Goal: Information Seeking & Learning: Learn about a topic

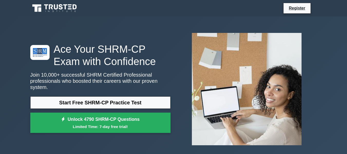
click at [154, 98] on link "Start Free SHRM-CP Practice Test" at bounding box center [100, 102] width 140 height 12
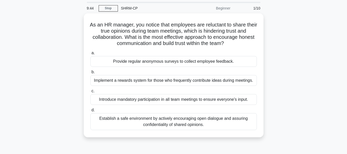
scroll to position [26, 0]
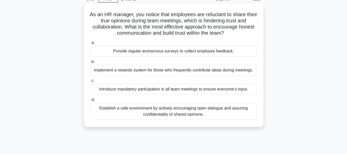
click at [175, 114] on div "Establish a safe environment by actively encouraging open dialogue and assuring…" at bounding box center [173, 111] width 166 height 17
click at [90, 101] on input "d. Establish a safe environment by actively encouraging open dialogue and assur…" at bounding box center [90, 99] width 0 height 3
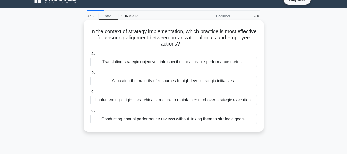
scroll to position [0, 0]
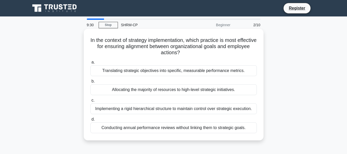
click at [182, 74] on div "Translating strategic objectives into specific, measurable performance metrics." at bounding box center [173, 70] width 166 height 11
click at [90, 64] on input "a. Translating strategic objectives into specific, measurable performance metri…" at bounding box center [90, 62] width 0 height 3
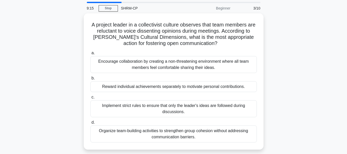
scroll to position [26, 0]
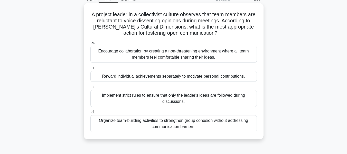
click at [190, 50] on div "Encourage collaboration by creating a non-threatening environment where all tea…" at bounding box center [173, 54] width 166 height 17
click at [90, 44] on input "a. Encourage collaboration by creating a non-threatening environment where all …" at bounding box center [90, 42] width 0 height 3
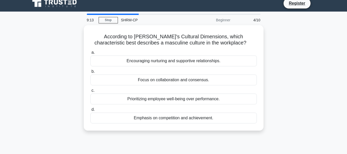
scroll to position [0, 0]
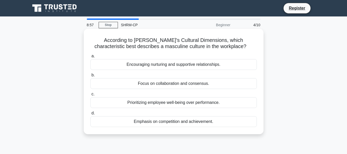
click at [195, 123] on div "Emphasis on competition and achievement." at bounding box center [173, 121] width 166 height 11
click at [90, 115] on input "d. Emphasis on competition and achievement." at bounding box center [90, 112] width 0 height 3
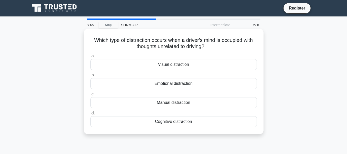
click at [221, 125] on div "Cognitive distraction" at bounding box center [173, 121] width 166 height 11
click at [90, 115] on input "d. Cognitive distraction" at bounding box center [90, 112] width 0 height 3
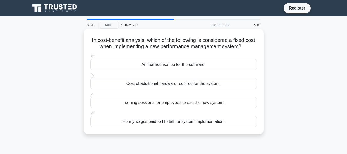
click at [229, 64] on div "Annual license fee for the software." at bounding box center [173, 64] width 166 height 11
click at [90, 58] on input "a. Annual license fee for the software." at bounding box center [90, 55] width 0 height 3
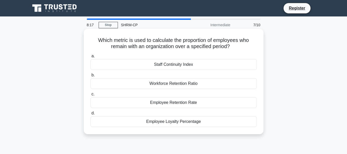
click at [179, 101] on div "Employee Retention Rate" at bounding box center [173, 102] width 166 height 11
click at [90, 96] on input "c. Employee Retention Rate" at bounding box center [90, 93] width 0 height 3
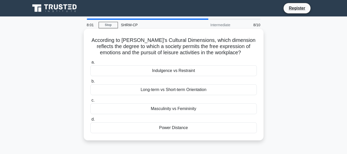
click at [195, 70] on div "Indulgence vs Restraint" at bounding box center [173, 70] width 166 height 11
click at [90, 64] on input "a. Indulgence vs Restraint" at bounding box center [90, 62] width 0 height 3
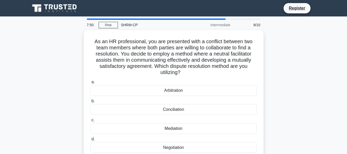
scroll to position [26, 0]
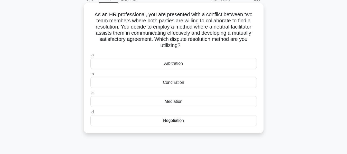
click at [224, 62] on div "Arbitration" at bounding box center [173, 63] width 166 height 11
click at [90, 57] on input "a. Arbitration" at bounding box center [90, 54] width 0 height 3
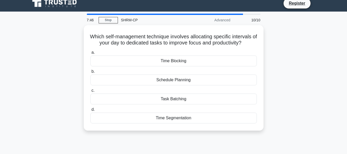
scroll to position [0, 0]
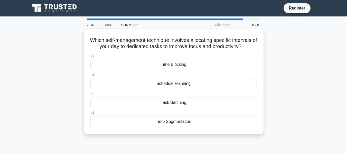
click at [219, 85] on div "Schedule Planning" at bounding box center [173, 83] width 166 height 11
click at [90, 77] on input "b. Schedule Planning" at bounding box center [90, 74] width 0 height 3
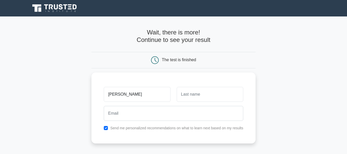
type input "[PERSON_NAME]"
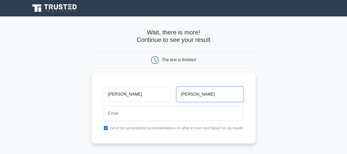
type input "[PERSON_NAME]"
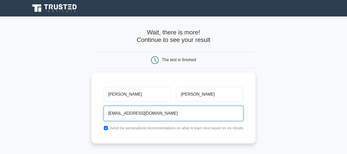
type input "[EMAIL_ADDRESS][DOMAIN_NAME]"
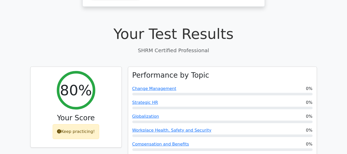
scroll to position [154, 0]
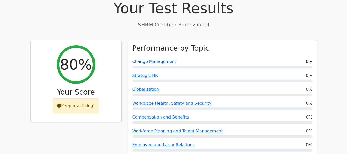
click at [160, 59] on link "Change Management" at bounding box center [154, 61] width 44 height 5
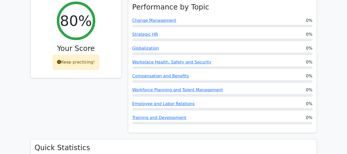
scroll to position [205, 0]
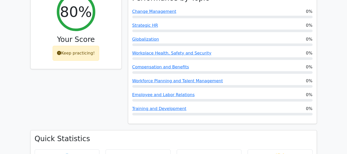
click at [75, 46] on div "Keep practicing!" at bounding box center [76, 53] width 46 height 15
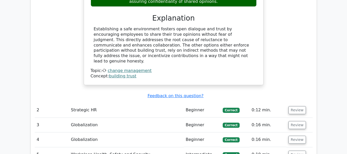
scroll to position [641, 0]
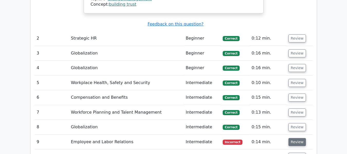
click at [295, 138] on button "Review" at bounding box center [296, 142] width 17 height 8
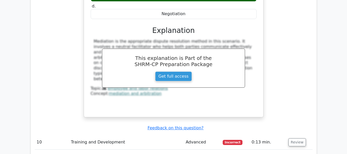
scroll to position [898, 0]
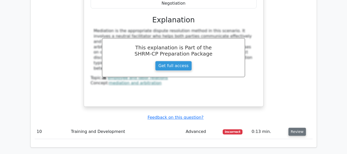
click at [296, 127] on button "Review" at bounding box center [296, 131] width 17 height 8
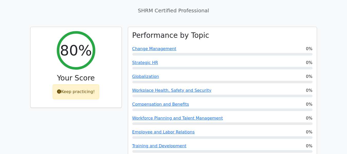
scroll to position [162, 0]
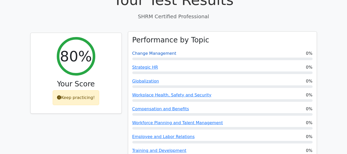
click at [162, 51] on link "Change Management" at bounding box center [154, 53] width 44 height 5
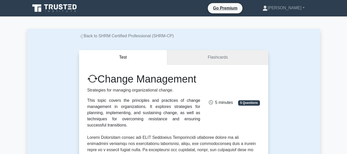
click at [213, 60] on link "Flashcards" at bounding box center [217, 57] width 101 height 15
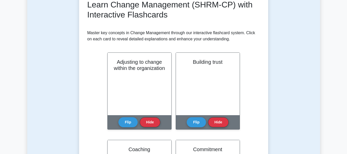
scroll to position [103, 0]
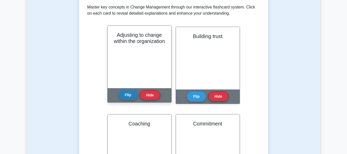
click at [125, 96] on button "Flip" at bounding box center [127, 95] width 19 height 10
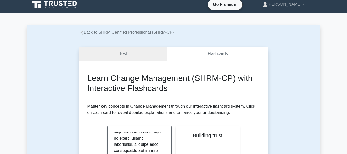
scroll to position [0, 0]
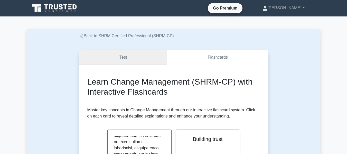
click at [137, 58] on link "Test" at bounding box center [123, 57] width 88 height 15
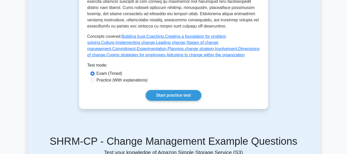
scroll to position [256, 0]
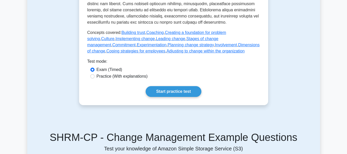
click at [127, 79] on label "Practice (With explanations)" at bounding box center [121, 76] width 51 height 6
click at [94, 78] on input "Practice (With explanations)" at bounding box center [92, 76] width 4 height 4
radio input "true"
click at [174, 95] on link "Start practice test" at bounding box center [173, 91] width 56 height 11
click at [91, 72] on input "Exam (Timed)" at bounding box center [92, 69] width 4 height 4
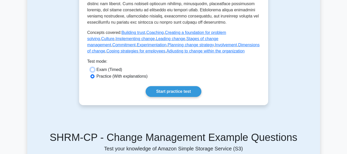
radio input "true"
click at [178, 96] on link "Start practice test" at bounding box center [173, 91] width 56 height 11
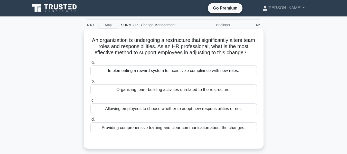
click at [242, 129] on div "Providing comprehensive training and clear communication about the changes." at bounding box center [173, 127] width 166 height 11
click at [90, 121] on input "d. Providing comprehensive training and clear communication about the changes." at bounding box center [90, 118] width 0 height 3
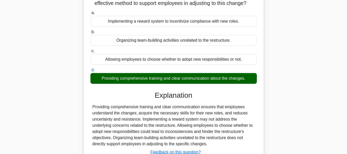
scroll to position [77, 0]
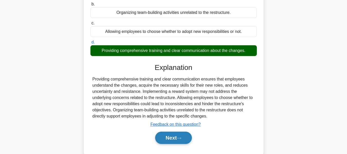
click at [175, 143] on button "Next" at bounding box center [173, 137] width 37 height 12
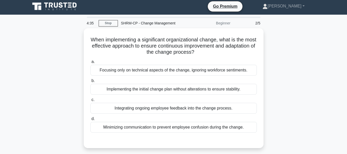
scroll to position [0, 0]
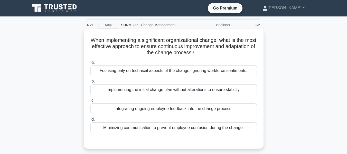
click at [234, 112] on div "Integrating ongoing employee feedback into the change process." at bounding box center [173, 108] width 166 height 11
click at [90, 102] on input "c. Integrating ongoing employee feedback into the change process." at bounding box center [90, 99] width 0 height 3
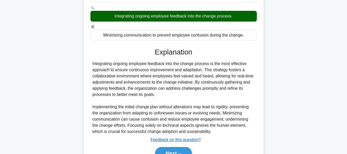
scroll to position [103, 0]
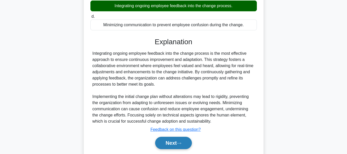
click at [191, 145] on button "Next" at bounding box center [173, 142] width 37 height 12
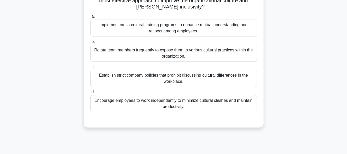
scroll to position [26, 0]
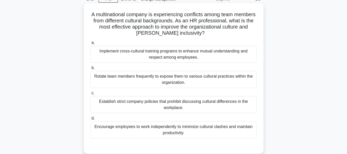
click at [186, 55] on div "Implement cross-cultural training programs to enhance mutual understanding and …" at bounding box center [173, 54] width 166 height 17
click at [90, 44] on input "a. Implement cross-cultural training programs to enhance mutual understanding a…" at bounding box center [90, 42] width 0 height 3
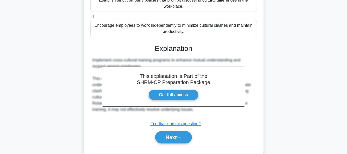
scroll to position [128, 0]
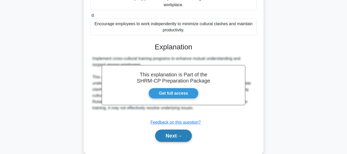
click at [187, 135] on button "Next" at bounding box center [173, 135] width 37 height 12
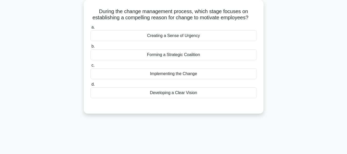
scroll to position [21, 0]
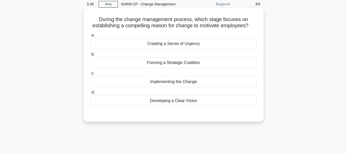
click at [207, 80] on div "Implementing the Change" at bounding box center [173, 81] width 166 height 11
click at [90, 75] on input "c. Implementing the Change" at bounding box center [90, 73] width 0 height 3
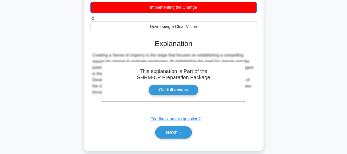
scroll to position [98, 0]
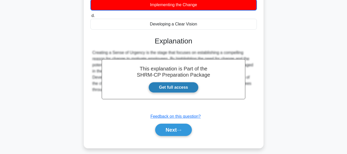
click at [175, 86] on link "Get full access" at bounding box center [173, 87] width 50 height 11
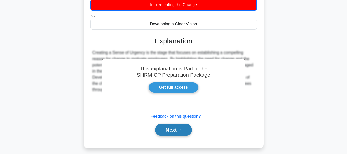
click at [176, 130] on button "Next" at bounding box center [173, 129] width 37 height 12
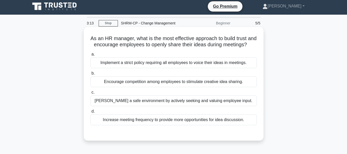
scroll to position [0, 0]
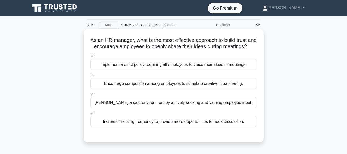
click at [227, 105] on div "Foster a safe environment by actively seeking and valuing employee input." at bounding box center [173, 102] width 166 height 11
click at [90, 96] on input "c. Foster a safe environment by actively seeking and valuing employee input." at bounding box center [90, 93] width 0 height 3
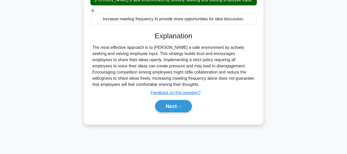
scroll to position [103, 0]
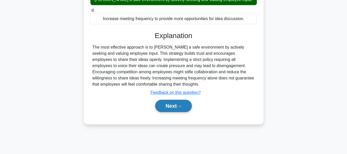
click at [181, 107] on icon at bounding box center [178, 106] width 5 height 3
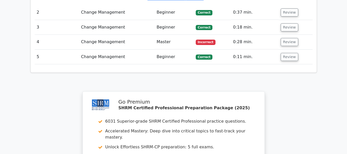
scroll to position [667, 0]
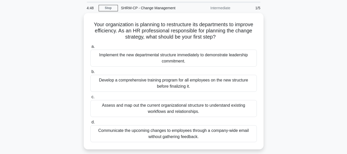
scroll to position [26, 0]
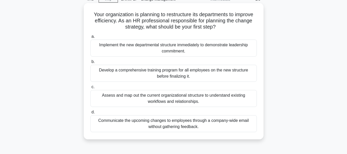
click at [213, 73] on div "Develop a comprehensive training program for all employees on the new structure…" at bounding box center [173, 73] width 166 height 17
click at [90, 63] on input "b. Develop a comprehensive training program for all employees on the new struct…" at bounding box center [90, 61] width 0 height 3
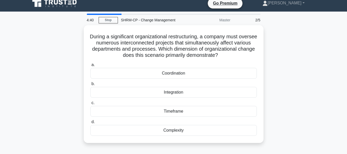
scroll to position [0, 0]
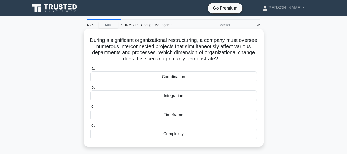
click at [238, 80] on div "Coordination" at bounding box center [173, 76] width 166 height 11
click at [90, 70] on input "a. Coordination" at bounding box center [90, 68] width 0 height 3
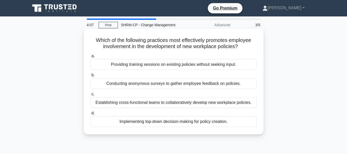
click at [238, 105] on div "Establishing cross-functional teams to collaboratively develop new workplace po…" at bounding box center [173, 102] width 166 height 11
click at [90, 96] on input "c. Establishing cross-functional teams to collaboratively develop new workplace…" at bounding box center [90, 93] width 0 height 3
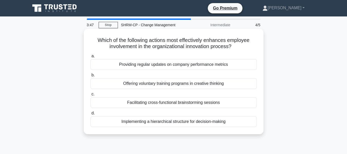
click at [225, 102] on div "Facilitating cross-functional brainstorming sessions" at bounding box center [173, 102] width 166 height 11
click at [90, 96] on input "c. Facilitating cross-functional brainstorming sessions" at bounding box center [90, 93] width 0 height 3
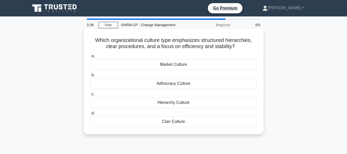
click at [206, 103] on div "Hierarchy Culture" at bounding box center [173, 102] width 166 height 11
click at [90, 96] on input "c. Hierarchy Culture" at bounding box center [90, 93] width 0 height 3
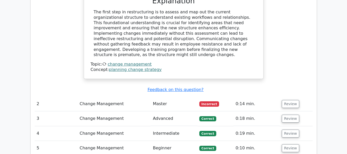
scroll to position [564, 0]
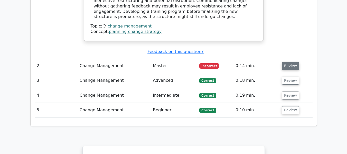
click at [288, 62] on button "Review" at bounding box center [289, 66] width 17 height 8
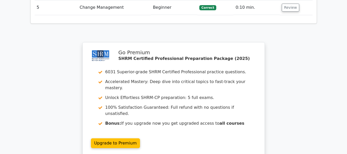
scroll to position [898, 0]
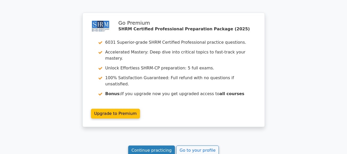
click at [158, 145] on link "Continue practicing" at bounding box center [151, 150] width 47 height 10
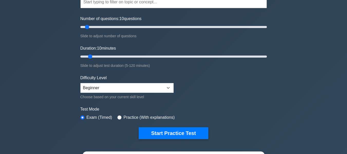
scroll to position [103, 0]
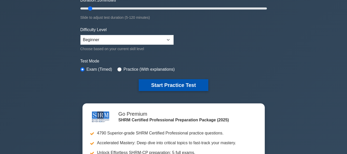
click at [196, 88] on button "Start Practice Test" at bounding box center [172, 85] width 69 height 12
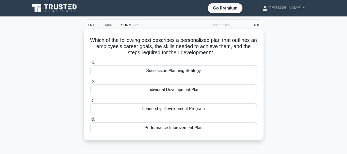
click at [220, 86] on div "Individual Development Plan" at bounding box center [173, 89] width 166 height 11
click at [90, 83] on input "b. Individual Development Plan" at bounding box center [90, 81] width 0 height 3
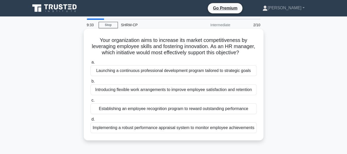
click at [197, 72] on div "Launching a continuous professional development program tailored to strategic g…" at bounding box center [173, 70] width 166 height 11
click at [90, 64] on input "a. Launching a continuous professional development program tailored to strategi…" at bounding box center [90, 62] width 0 height 3
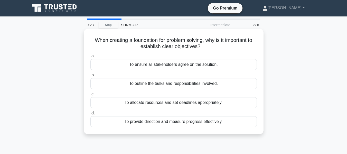
click at [240, 123] on div "To provide direction and measure progress effectively." at bounding box center [173, 121] width 166 height 11
click at [90, 115] on input "d. To provide direction and measure progress effectively." at bounding box center [90, 112] width 0 height 3
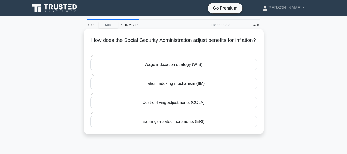
click at [211, 101] on div "Cost-of-living adjustments (COLA)" at bounding box center [173, 102] width 166 height 11
click at [90, 96] on input "c. Cost-of-living adjustments (COLA)" at bounding box center [90, 93] width 0 height 3
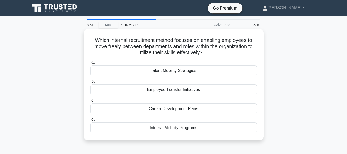
click at [217, 89] on div "Employee Transfer Initiatives" at bounding box center [173, 89] width 166 height 11
click at [90, 83] on input "b. Employee Transfer Initiatives" at bounding box center [90, 81] width 0 height 3
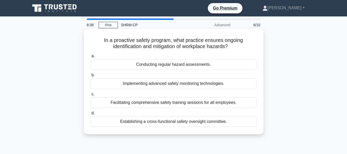
click at [216, 98] on div "Facilitating comprehensive safety training sessions for all employees." at bounding box center [173, 102] width 166 height 11
click at [90, 96] on input "c. Facilitating comprehensive safety training sessions for all employees." at bounding box center [90, 93] width 0 height 3
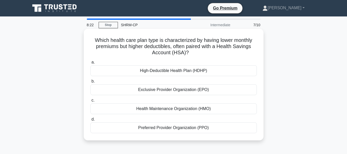
click at [199, 92] on div "Exclusive Provider Organization (EPO)" at bounding box center [173, 89] width 166 height 11
click at [90, 83] on input "b. Exclusive Provider Organization (EPO)" at bounding box center [90, 81] width 0 height 3
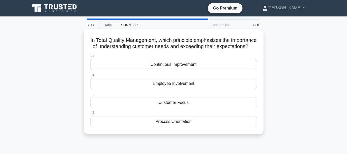
click at [204, 108] on div "Customer Focus" at bounding box center [173, 102] width 166 height 11
click at [90, 96] on input "c. Customer Focus" at bounding box center [90, 93] width 0 height 3
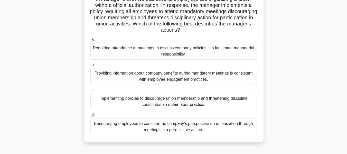
scroll to position [51, 0]
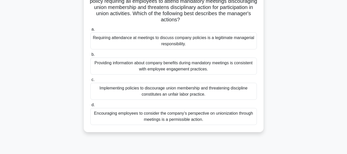
click at [213, 95] on div "Implementing policies to discourage union membership and threatening discipline…" at bounding box center [173, 91] width 166 height 17
click at [90, 81] on input "c. Implementing policies to discourage union membership and threatening discipl…" at bounding box center [90, 79] width 0 height 3
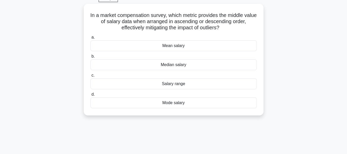
scroll to position [0, 0]
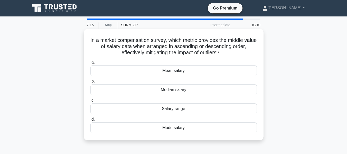
click at [213, 90] on div "Median salary" at bounding box center [173, 89] width 166 height 11
click at [90, 83] on input "b. Median salary" at bounding box center [90, 81] width 0 height 3
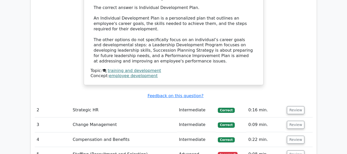
scroll to position [590, 0]
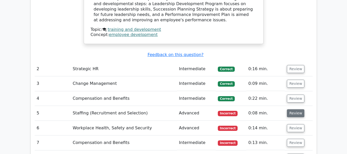
click at [290, 109] on button "Review" at bounding box center [294, 113] width 17 height 8
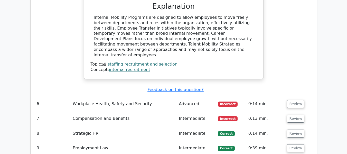
scroll to position [821, 0]
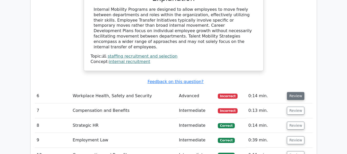
click at [300, 92] on button "Review" at bounding box center [294, 96] width 17 height 8
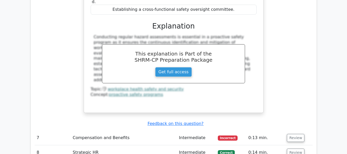
scroll to position [1052, 0]
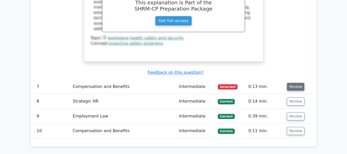
click at [298, 83] on button "Review" at bounding box center [294, 87] width 17 height 8
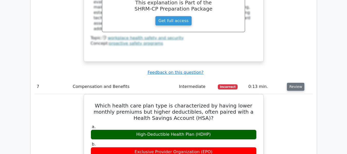
click at [298, 83] on button "Review" at bounding box center [294, 87] width 17 height 8
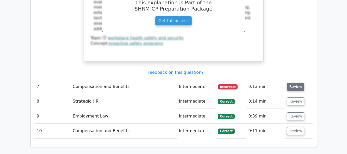
click at [298, 83] on button "Review" at bounding box center [294, 87] width 17 height 8
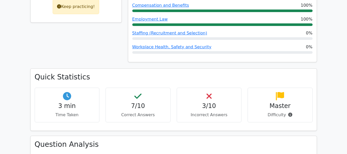
scroll to position [180, 0]
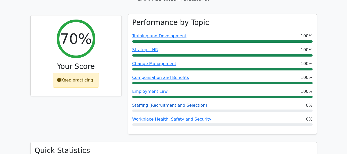
click at [178, 103] on link "Staffing (Recruitment and Selection)" at bounding box center [169, 105] width 75 height 5
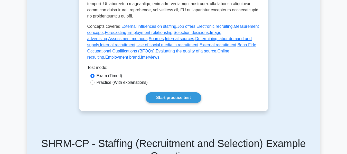
scroll to position [282, 0]
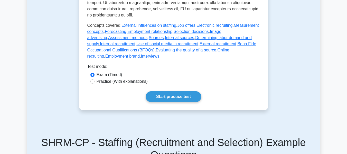
click at [108, 78] on label "Practice (With explanations)" at bounding box center [121, 81] width 51 height 6
click at [94, 79] on input "Practice (With explanations)" at bounding box center [92, 81] width 4 height 4
radio input "true"
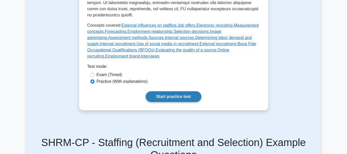
click at [176, 91] on link "Start practice test" at bounding box center [173, 96] width 56 height 11
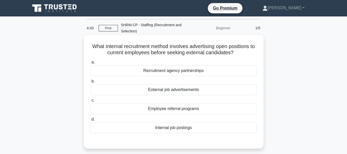
click at [193, 129] on div "Internal job postings" at bounding box center [173, 127] width 166 height 11
click at [90, 121] on input "d. Internal job postings" at bounding box center [90, 118] width 0 height 3
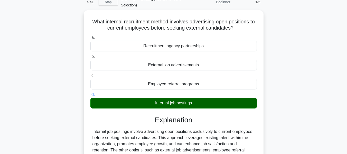
scroll to position [77, 0]
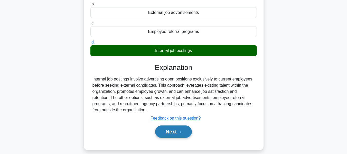
click at [175, 130] on button "Next" at bounding box center [173, 131] width 37 height 12
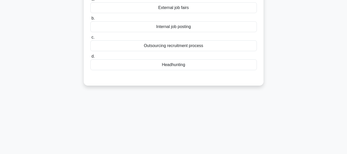
scroll to position [26, 0]
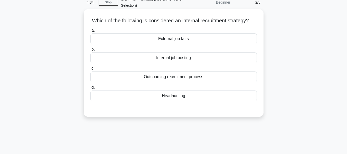
click at [173, 61] on div "Internal job posting" at bounding box center [173, 57] width 166 height 11
click at [90, 51] on input "b. Internal job posting" at bounding box center [90, 49] width 0 height 3
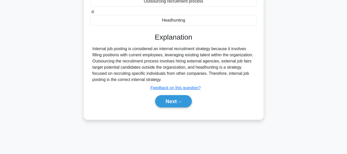
scroll to position [103, 0]
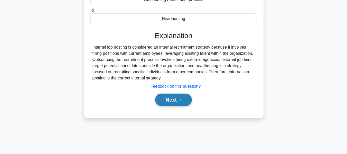
click at [176, 105] on button "Next" at bounding box center [173, 99] width 37 height 12
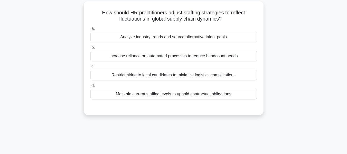
scroll to position [26, 0]
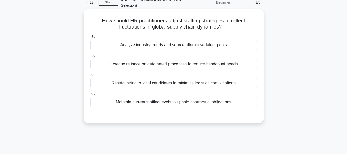
click at [174, 44] on div "Analyze industry trends and source alternative talent pools" at bounding box center [173, 44] width 166 height 11
click at [90, 38] on input "a. Analyze industry trends and source alternative talent pools" at bounding box center [90, 36] width 0 height 3
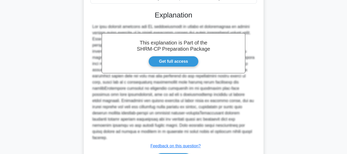
scroll to position [157, 0]
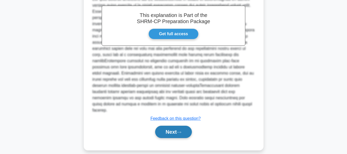
click at [158, 130] on button "Next" at bounding box center [173, 131] width 37 height 12
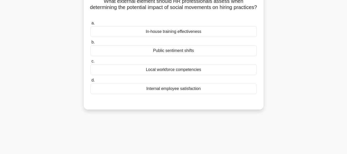
scroll to position [21, 0]
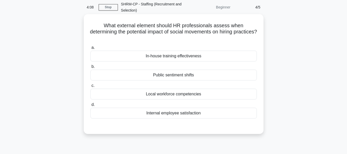
click at [206, 74] on div "Public sentiment shifts" at bounding box center [173, 75] width 166 height 11
click at [90, 68] on input "b. Public sentiment shifts" at bounding box center [90, 66] width 0 height 3
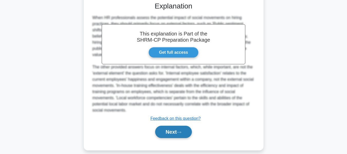
click at [179, 125] on button "Next" at bounding box center [173, 131] width 37 height 12
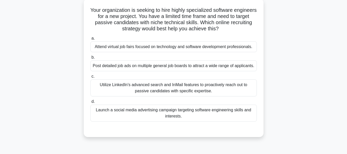
scroll to position [46, 0]
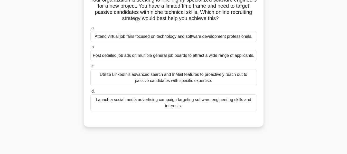
click at [233, 84] on div "Utilize LinkedIn's advanced search and InMail features to proactively reach out…" at bounding box center [173, 77] width 166 height 17
click at [90, 68] on input "c. Utilize LinkedIn's advanced search and InMail features to proactively reach …" at bounding box center [90, 65] width 0 height 3
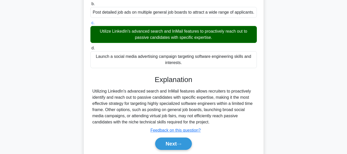
scroll to position [123, 0]
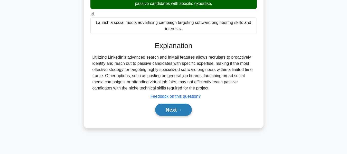
click at [188, 113] on button "Next" at bounding box center [173, 109] width 37 height 12
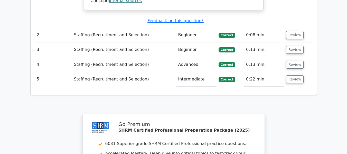
scroll to position [667, 0]
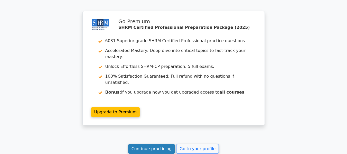
click at [159, 144] on link "Continue practicing" at bounding box center [151, 149] width 47 height 10
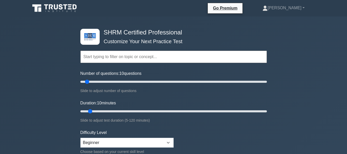
click at [142, 60] on input "text" at bounding box center [173, 57] width 186 height 12
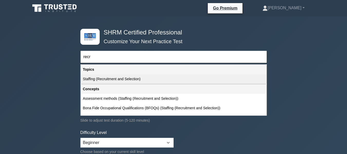
click at [134, 76] on div "Staffing (Recruitment and Selection)" at bounding box center [173, 78] width 185 height 9
type input "Staffing (Recruitment and Selection)"
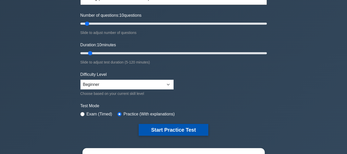
scroll to position [103, 0]
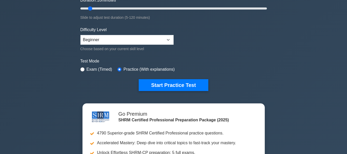
click at [88, 70] on label "Exam (Timed)" at bounding box center [99, 69] width 26 height 6
click at [81, 67] on input "radio" at bounding box center [82, 69] width 4 height 4
radio input "true"
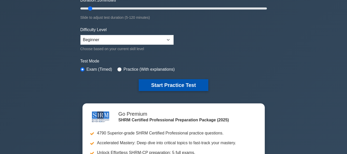
click at [173, 81] on button "Start Practice Test" at bounding box center [172, 85] width 69 height 12
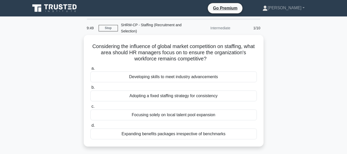
click at [159, 74] on div "Developing skills to meet industry advancements" at bounding box center [173, 76] width 166 height 11
click at [90, 70] on input "a. Developing skills to meet industry advancements" at bounding box center [90, 68] width 0 height 3
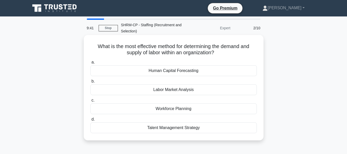
drag, startPoint x: 221, startPoint y: 86, endPoint x: 223, endPoint y: 92, distance: 6.4
click at [223, 92] on div "Labor Market Analysis" at bounding box center [173, 89] width 166 height 11
click at [90, 83] on input "b. Labor Market Analysis" at bounding box center [90, 81] width 0 height 3
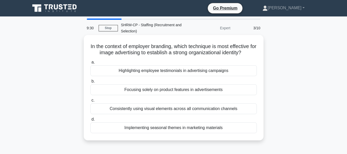
click at [213, 69] on div "Highlighting employee testimonials in advertising campaigns" at bounding box center [173, 70] width 166 height 11
click at [90, 64] on input "a. Highlighting employee testimonials in advertising campaigns" at bounding box center [90, 62] width 0 height 3
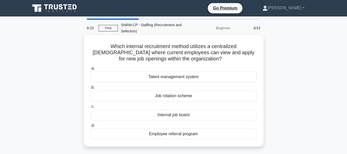
click at [188, 115] on div "Internal job board" at bounding box center [173, 114] width 166 height 11
click at [90, 108] on input "c. Internal job board" at bounding box center [90, 106] width 0 height 3
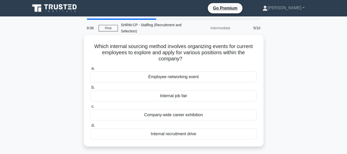
click at [224, 100] on div "Internal job fair" at bounding box center [173, 95] width 166 height 11
click at [90, 89] on input "b. Internal job fair" at bounding box center [90, 87] width 0 height 3
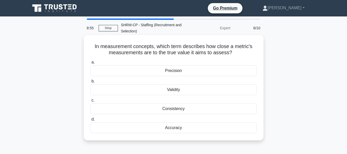
click at [204, 74] on div "Precision" at bounding box center [173, 70] width 166 height 11
click at [90, 64] on input "a. Precision" at bounding box center [90, 62] width 0 height 3
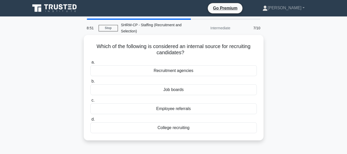
click at [216, 108] on div "Employee referrals" at bounding box center [173, 108] width 166 height 11
click at [90, 102] on input "c. Employee referrals" at bounding box center [90, 99] width 0 height 3
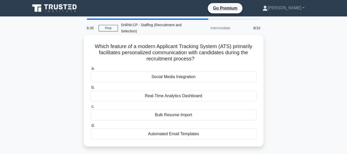
click at [185, 135] on div "Automated Email Templates" at bounding box center [173, 133] width 166 height 11
click at [90, 127] on input "d. Automated Email Templates" at bounding box center [90, 125] width 0 height 3
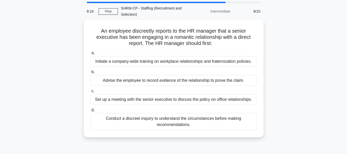
scroll to position [26, 0]
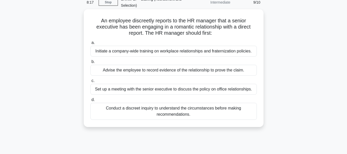
click at [245, 110] on div "Conduct a discreet inquiry to understand the circumstances before making recomm…" at bounding box center [173, 111] width 166 height 17
click at [90, 101] on input "d. Conduct a discreet inquiry to understand the circumstances before making rec…" at bounding box center [90, 99] width 0 height 3
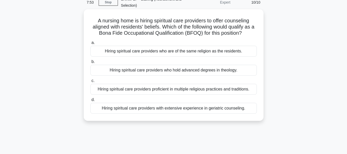
click at [226, 87] on div "Hiring spiritual care providers proficient in multiple religious practices and …" at bounding box center [173, 89] width 166 height 11
click at [90, 82] on input "c. Hiring spiritual care providers proficient in multiple religious practices a…" at bounding box center [90, 80] width 0 height 3
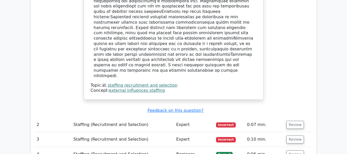
scroll to position [590, 0]
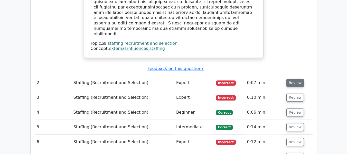
click at [289, 79] on button "Review" at bounding box center [294, 83] width 17 height 8
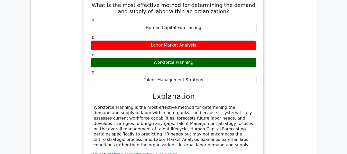
scroll to position [744, 0]
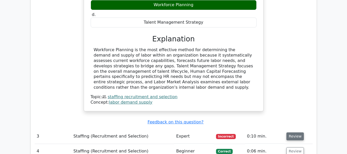
click at [298, 132] on button "Review" at bounding box center [294, 136] width 17 height 8
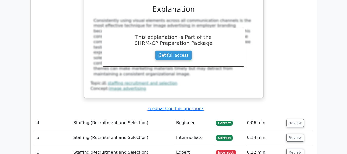
scroll to position [1052, 0]
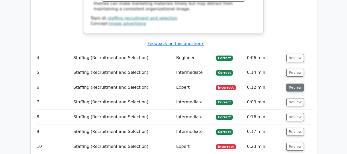
click at [292, 83] on button "Review" at bounding box center [294, 87] width 17 height 8
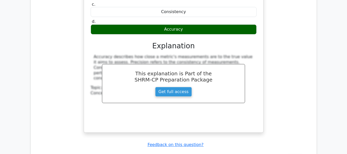
scroll to position [1257, 0]
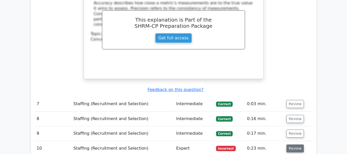
drag, startPoint x: 290, startPoint y: 105, endPoint x: 293, endPoint y: 114, distance: 9.1
click at [291, 141] on td "Review" at bounding box center [298, 148] width 28 height 15
click at [293, 144] on button "Review" at bounding box center [294, 148] width 17 height 8
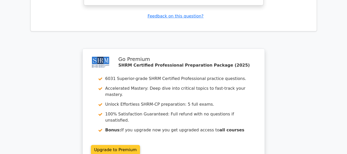
scroll to position [1671, 0]
